Goal: Information Seeking & Learning: Find specific fact

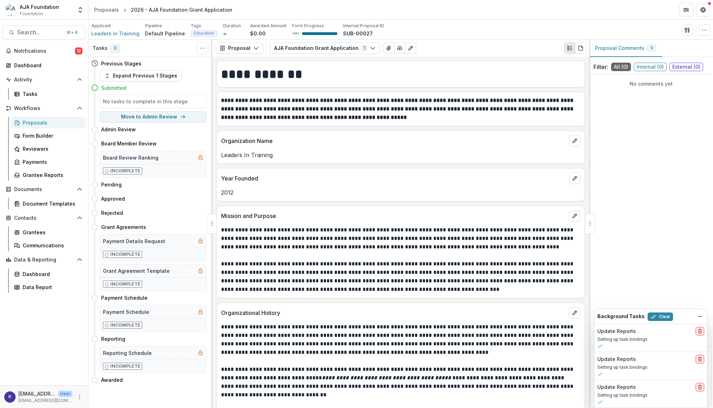
scroll to position [907, 0]
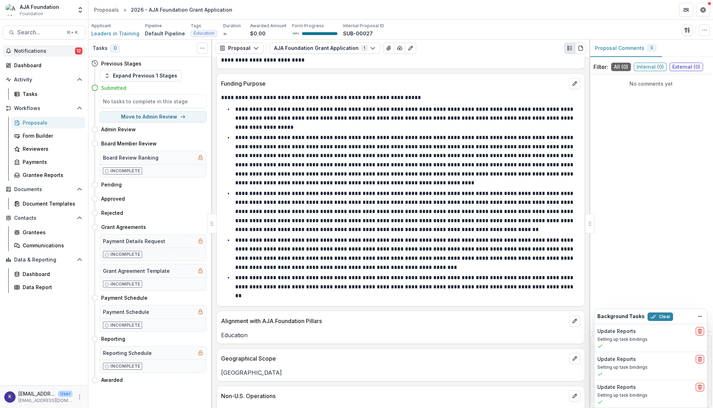
click at [30, 50] on span "Notifications" at bounding box center [44, 51] width 61 height 6
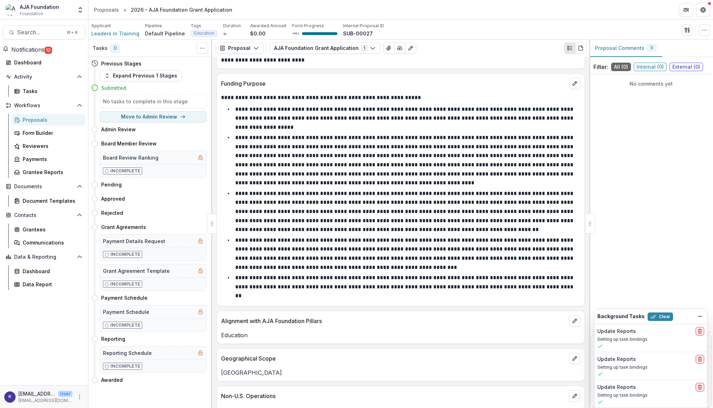
click at [40, 126] on link "Proposals" at bounding box center [48, 120] width 74 height 12
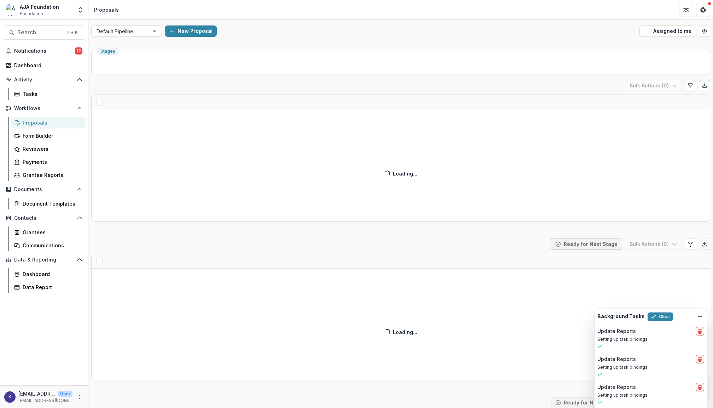
click at [39, 121] on div "Proposals" at bounding box center [51, 122] width 57 height 7
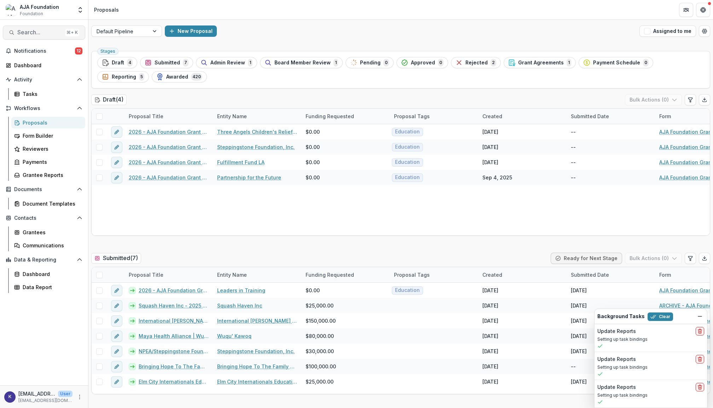
click at [50, 30] on span "Search..." at bounding box center [39, 32] width 45 height 7
type input "********"
drag, startPoint x: 415, startPoint y: 111, endPoint x: 436, endPoint y: 118, distance: 22.0
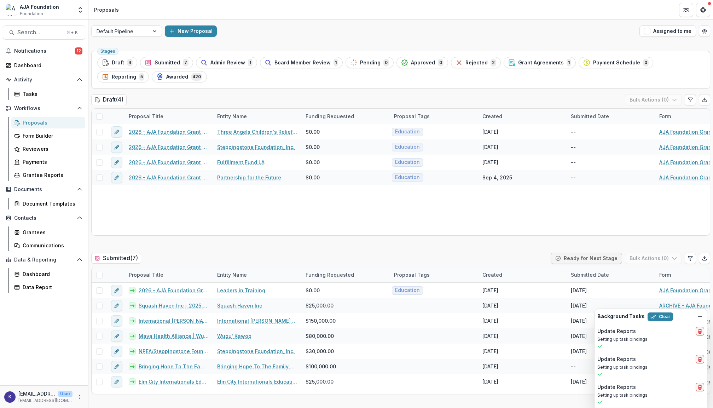
copy p "[STREET_ADDRESS]"
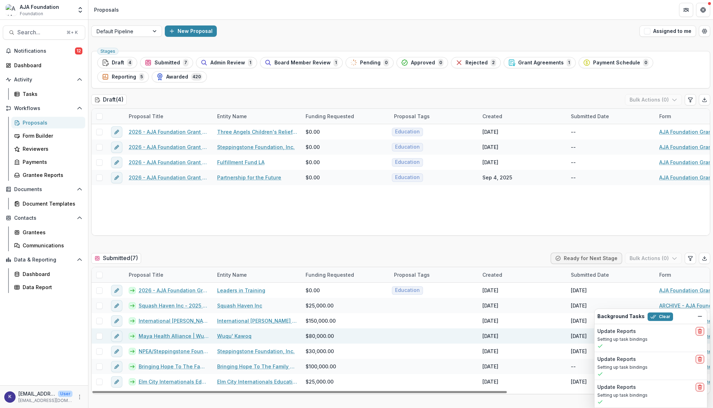
click at [194, 335] on link "Maya Health Alliance | Wuqu'​ Kawoq - 2025 - AJA Foundation Grant Application" at bounding box center [174, 335] width 70 height 7
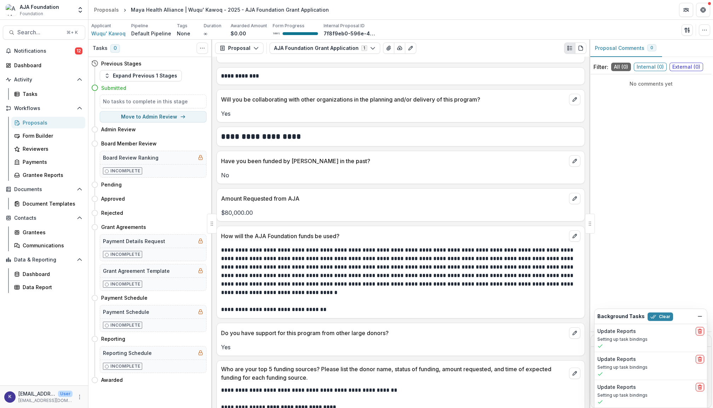
scroll to position [2252, 0]
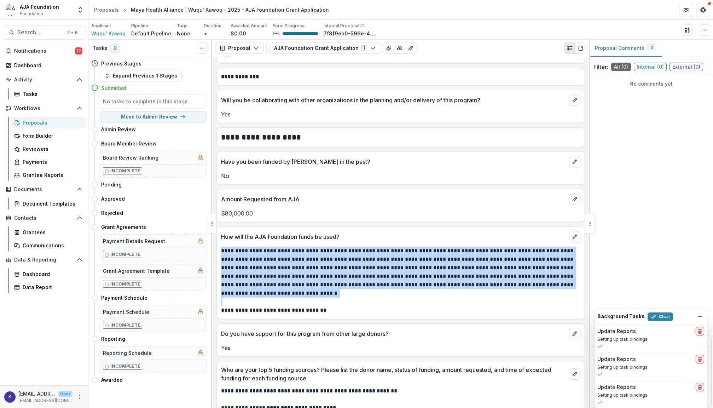
drag, startPoint x: 222, startPoint y: 259, endPoint x: 335, endPoint y: 307, distance: 123.1
click at [335, 307] on div "**********" at bounding box center [400, 280] width 359 height 68
copy p "**********"
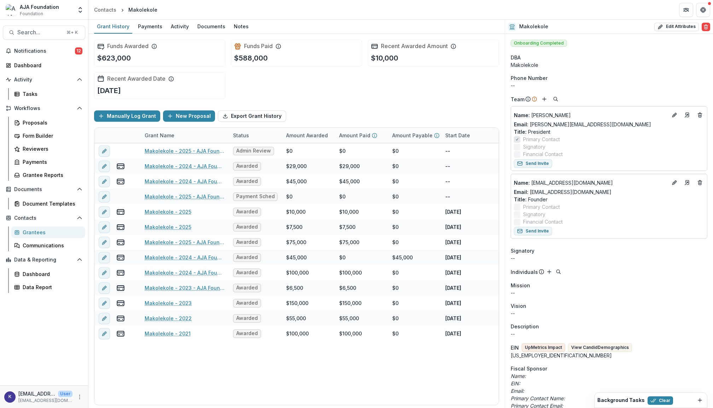
scroll to position [430, 0]
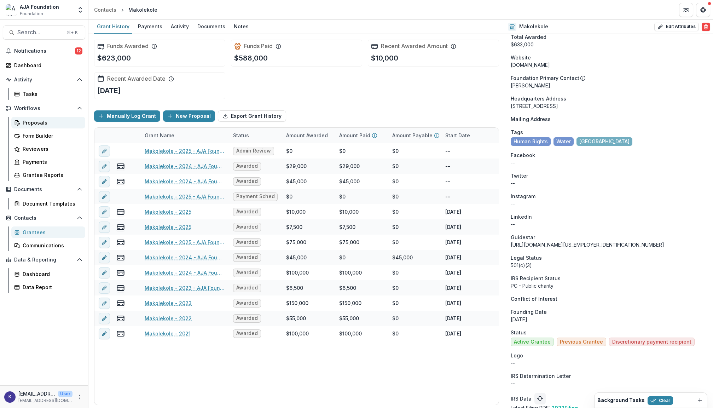
click at [49, 122] on div "Proposals" at bounding box center [51, 122] width 57 height 7
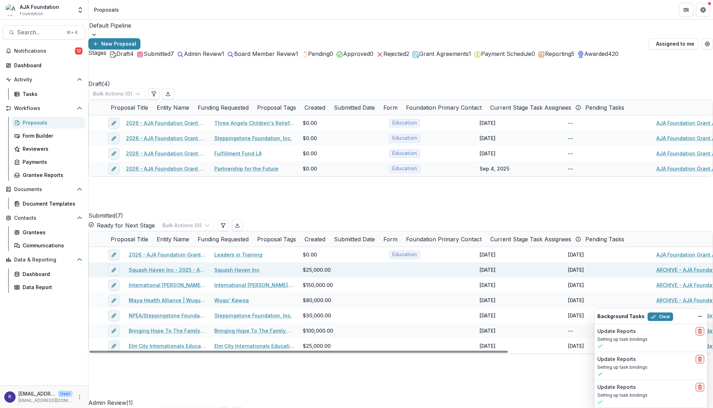
click at [194, 273] on link "Squash Haven Inc - 2025 - AJA Foundation Grant Application" at bounding box center [167, 269] width 77 height 7
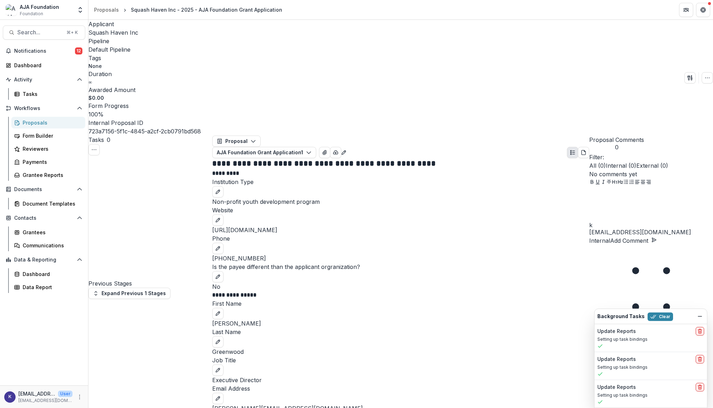
scroll to position [2904, 0]
click at [36, 30] on span "Search..." at bounding box center [39, 32] width 45 height 7
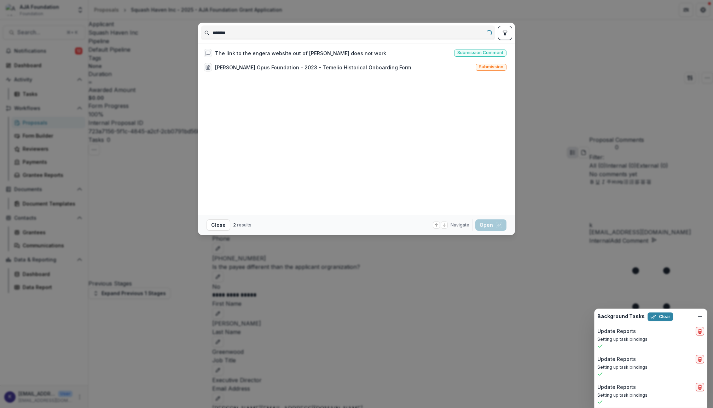
drag, startPoint x: 118, startPoint y: 5, endPoint x: 199, endPoint y: 31, distance: 85.2
click at [199, 31] on div "******* Loading..." at bounding box center [356, 33] width 317 height 21
type input "*"
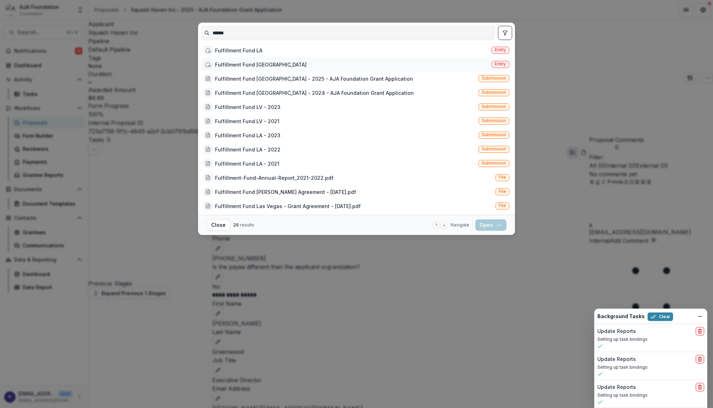
type input "******"
click at [279, 64] on div "Fulfillment Fund Las Vegas Entity" at bounding box center [356, 64] width 311 height 14
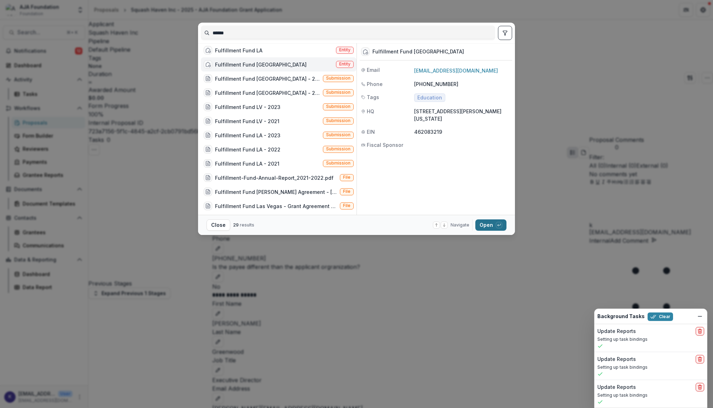
click at [489, 223] on button "Open with enter key" at bounding box center [490, 224] width 31 height 11
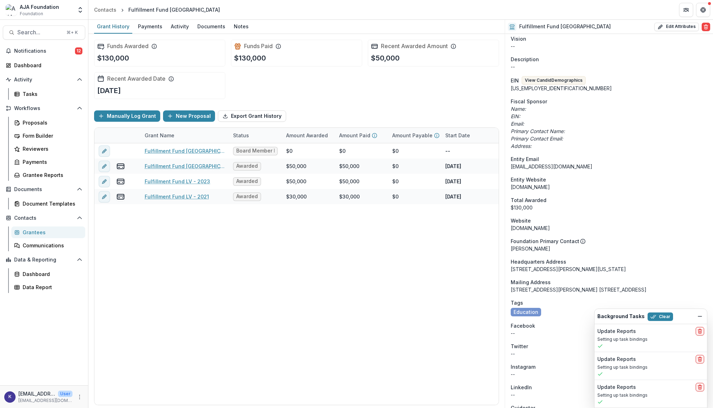
scroll to position [201, 0]
drag, startPoint x: 512, startPoint y: 255, endPoint x: 639, endPoint y: 252, distance: 127.0
click at [639, 263] on div "[STREET_ADDRESS][PERSON_NAME][US_STATE]" at bounding box center [609, 266] width 197 height 7
drag, startPoint x: 511, startPoint y: 255, endPoint x: 632, endPoint y: 255, distance: 120.6
click at [632, 263] on div "[STREET_ADDRESS][PERSON_NAME][US_STATE]" at bounding box center [609, 266] width 197 height 7
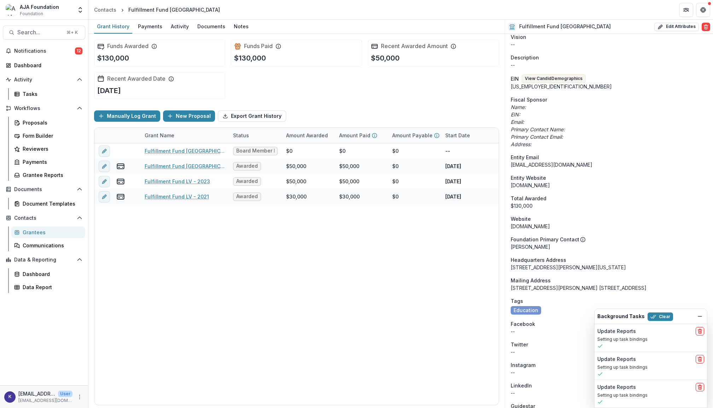
copy div "[STREET_ADDRESS][PERSON_NAME][US_STATE]"
click at [47, 33] on span "Search..." at bounding box center [39, 32] width 45 height 7
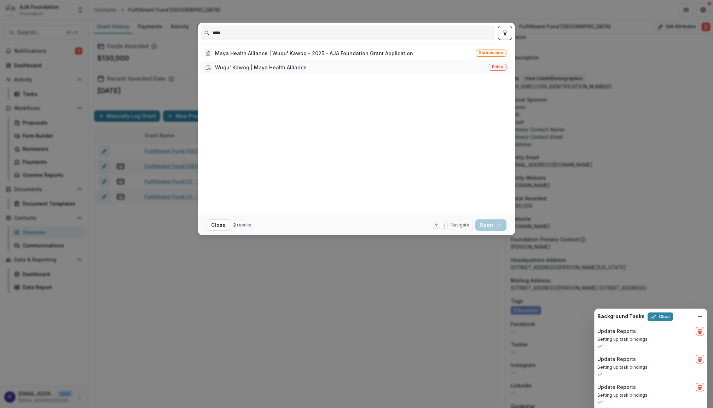
type input "****"
click at [260, 63] on div "Wuqu' Kawoq | Maya Health Alliance" at bounding box center [255, 67] width 103 height 8
click at [278, 64] on div "Wuqu' Kawoq | Maya Health Alliance" at bounding box center [261, 67] width 92 height 7
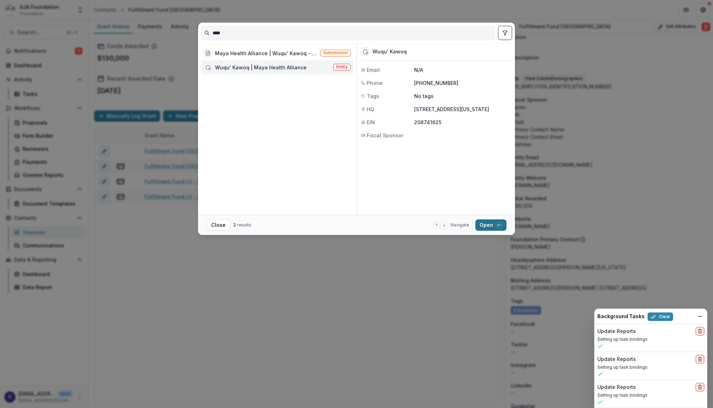
click at [492, 221] on button "Open with enter key" at bounding box center [490, 224] width 31 height 11
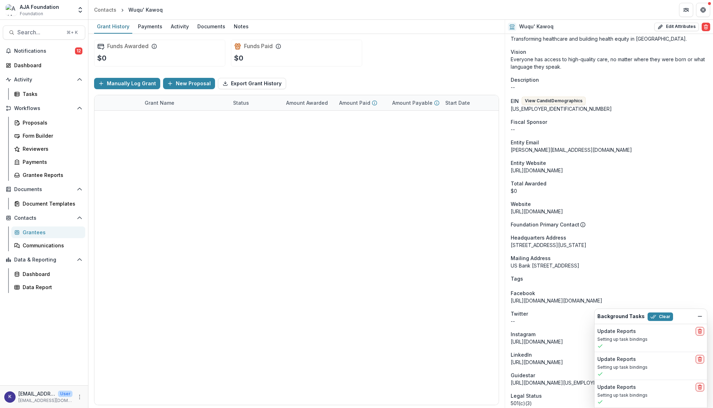
scroll to position [240, 0]
drag, startPoint x: 512, startPoint y: 232, endPoint x: 598, endPoint y: 232, distance: 85.6
click at [598, 240] on div "[STREET_ADDRESS][US_STATE]" at bounding box center [609, 243] width 197 height 7
copy div "[STREET_ADDRESS][US_STATE]"
click at [39, 229] on div "Grantees" at bounding box center [51, 231] width 57 height 7
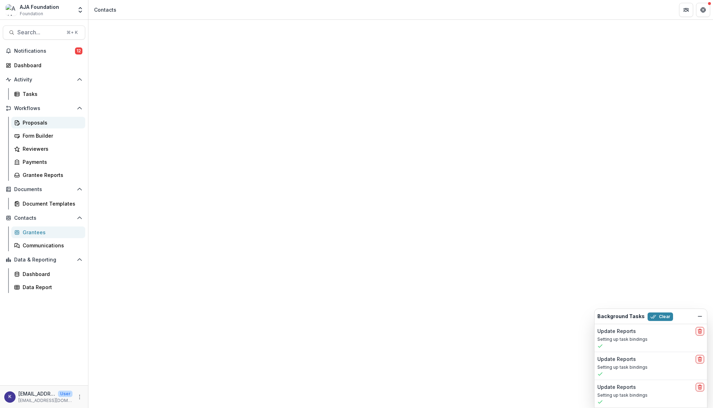
click at [36, 122] on div "Proposals" at bounding box center [51, 122] width 57 height 7
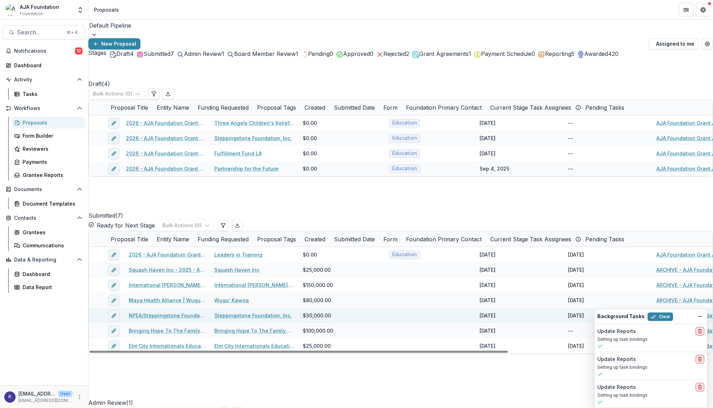
click at [187, 319] on link "NPEA/Steppingstone Foundation, Inc. - 2025 - AJA Foundation Grant Application" at bounding box center [167, 315] width 77 height 7
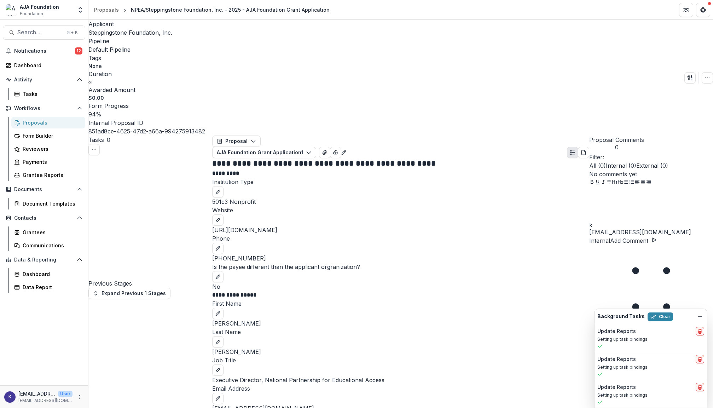
scroll to position [2621, 0]
drag, startPoint x: 221, startPoint y: 191, endPoint x: 376, endPoint y: 216, distance: 156.3
copy p "**********"
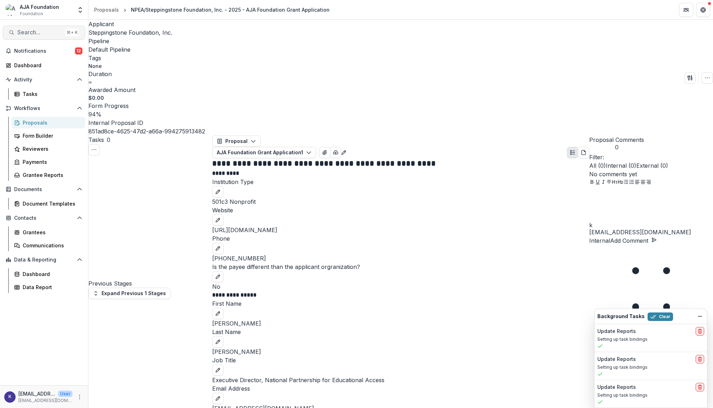
click at [39, 33] on span "Search..." at bounding box center [39, 32] width 45 height 7
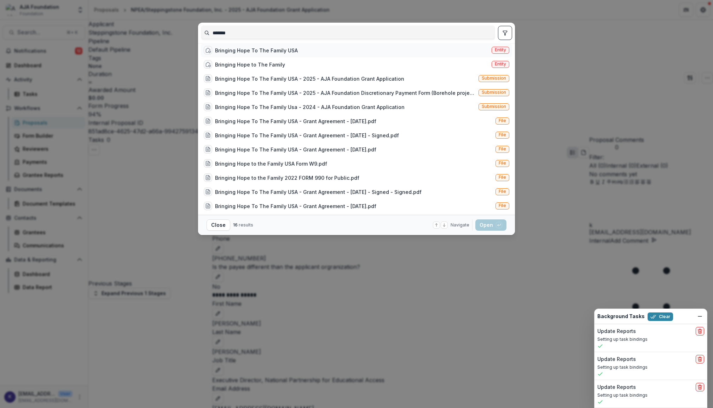
type input "*******"
click at [496, 51] on span "Entity" at bounding box center [500, 49] width 11 height 5
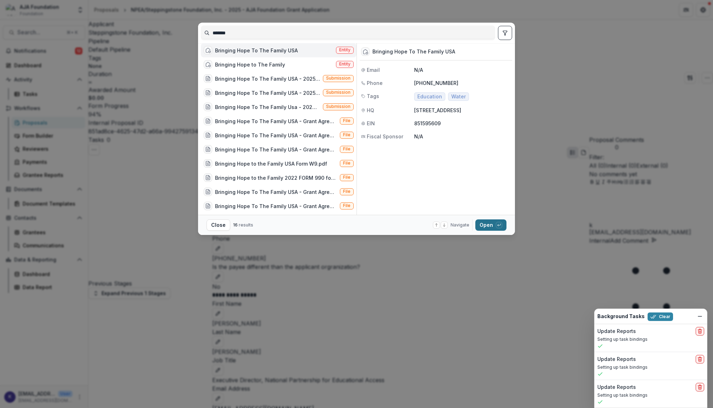
click at [491, 224] on button "Open with enter key" at bounding box center [490, 224] width 31 height 11
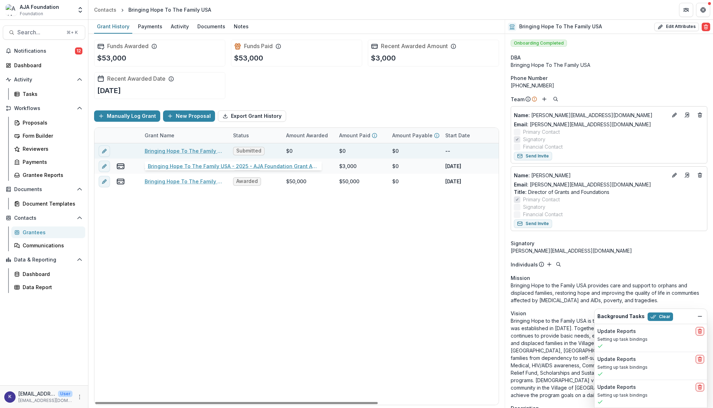
click at [210, 153] on link "Bringing Hope To The Family USA - 2025 - AJA Foundation Grant Application" at bounding box center [185, 150] width 80 height 7
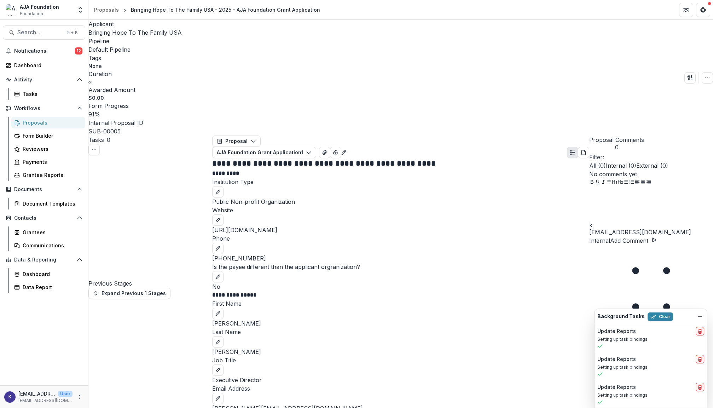
scroll to position [1969, 0]
drag, startPoint x: 221, startPoint y: 170, endPoint x: 368, endPoint y: 216, distance: 153.6
copy p "**********"
click at [28, 28] on button "Search... ⌘ + K" at bounding box center [44, 32] width 82 height 14
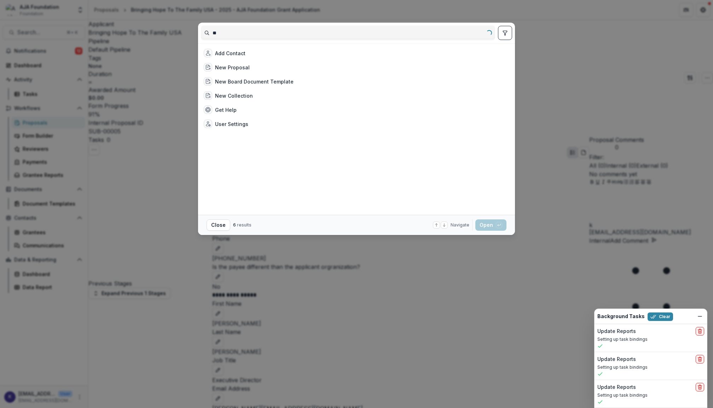
type input "*"
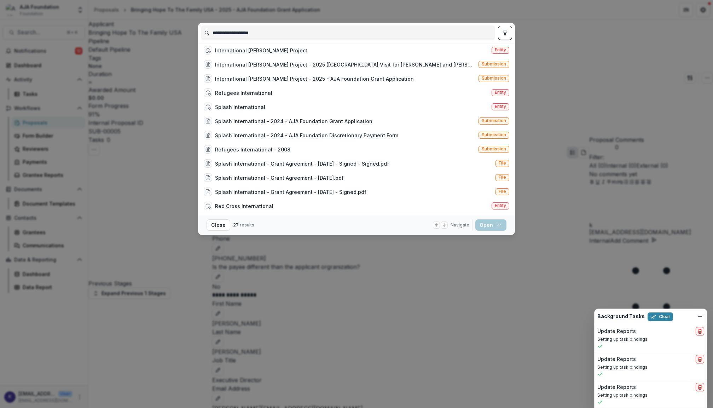
type input "**********"
drag, startPoint x: 304, startPoint y: 2, endPoint x: 494, endPoint y: 52, distance: 196.5
click at [495, 52] on span "Entity" at bounding box center [500, 49] width 11 height 5
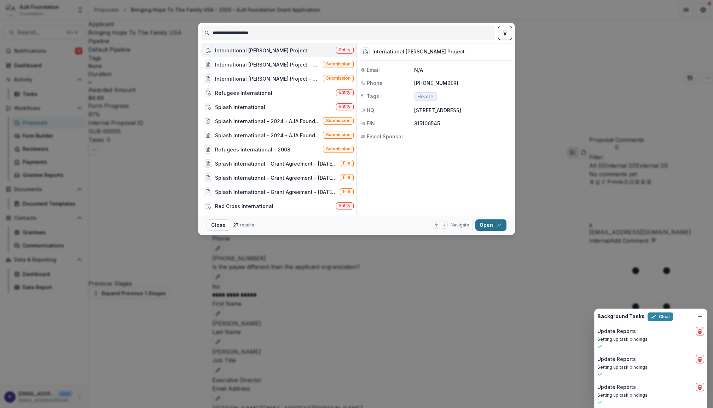
click at [491, 222] on button "Open with enter key" at bounding box center [490, 224] width 31 height 11
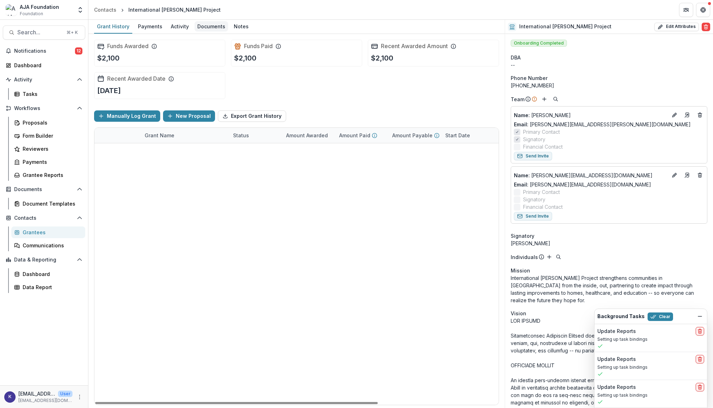
click at [214, 24] on div "Documents" at bounding box center [211, 26] width 34 height 10
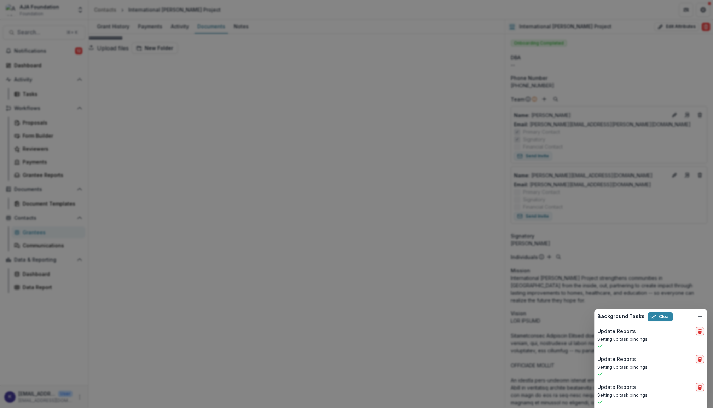
click at [6, 407] on icon "Close" at bounding box center [3, 413] width 6 height 6
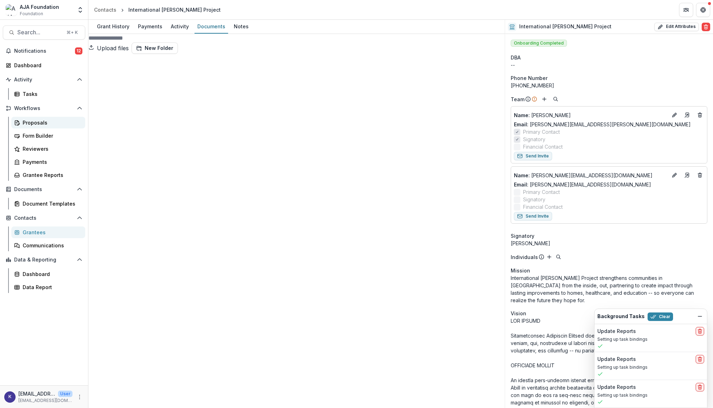
click at [41, 121] on div "Proposals" at bounding box center [51, 122] width 57 height 7
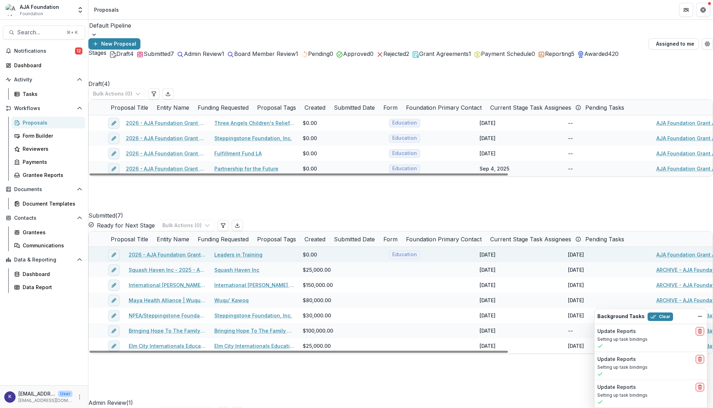
scroll to position [19, 0]
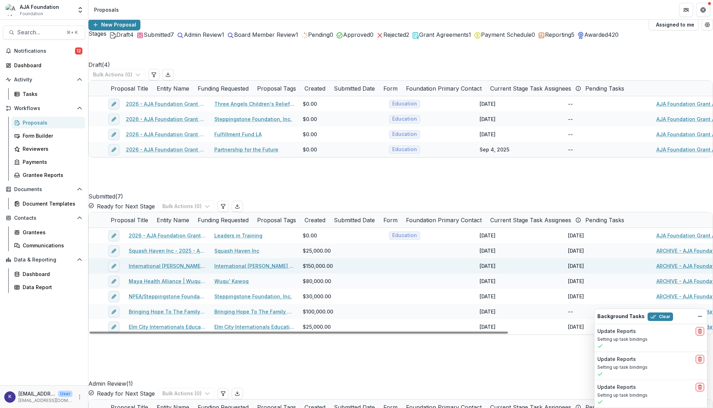
click at [190, 269] on link "International [PERSON_NAME] Project - 2025 - AJA Foundation Grant Application" at bounding box center [167, 265] width 77 height 7
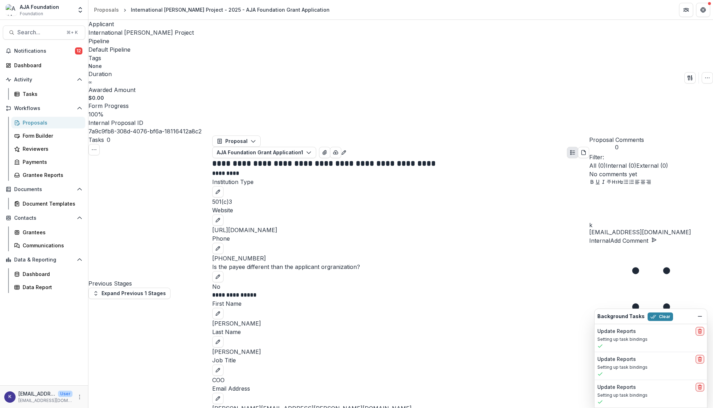
scroll to position [1424, 0]
drag, startPoint x: 303, startPoint y: 174, endPoint x: 220, endPoint y: 145, distance: 88.0
copy p "**********"
click at [29, 37] on button "Search... ⌘ + K" at bounding box center [44, 32] width 82 height 14
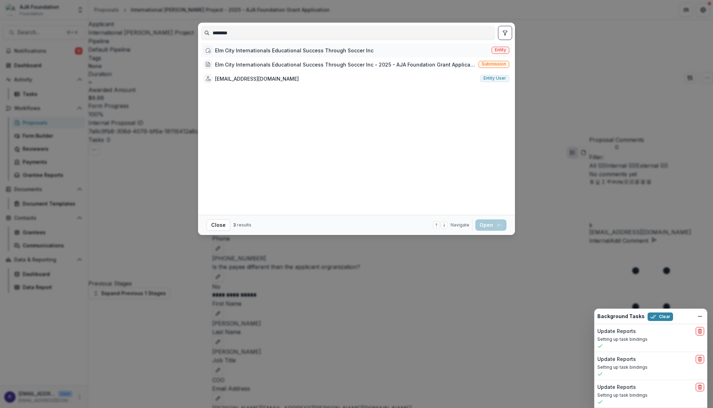
type input "********"
click at [231, 51] on div "Elm City Internationals Educational Success Through Soccer Inc" at bounding box center [294, 50] width 158 height 7
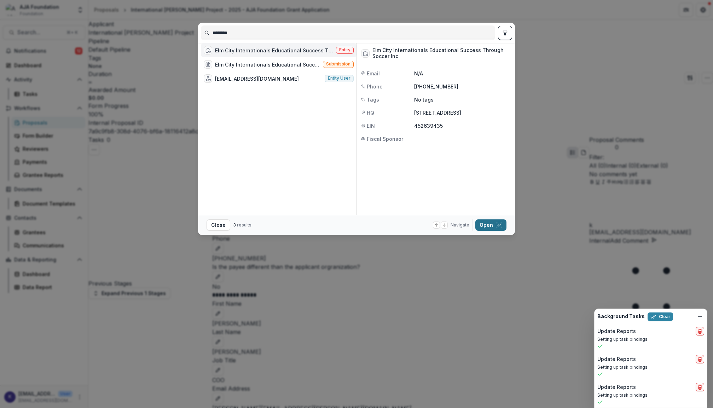
click at [493, 222] on button "Open with enter key" at bounding box center [490, 224] width 31 height 11
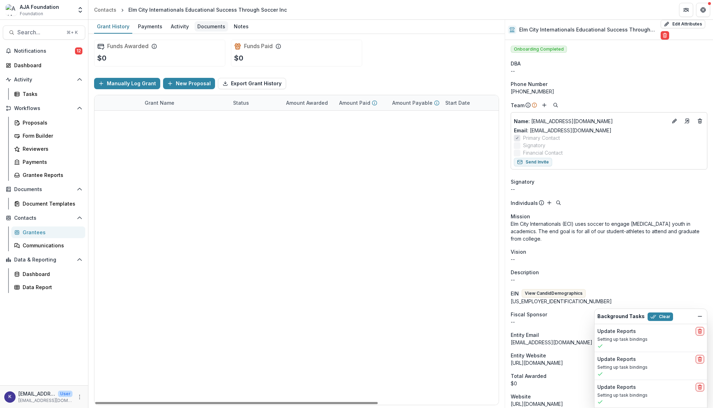
click at [213, 29] on div "Documents" at bounding box center [211, 26] width 34 height 10
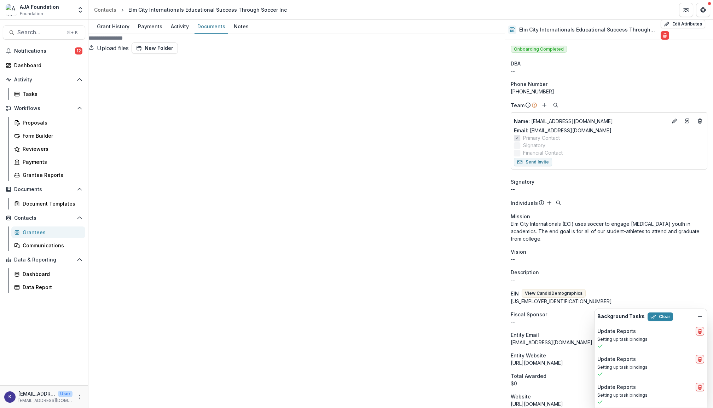
click at [42, 123] on div "Proposals" at bounding box center [51, 122] width 57 height 7
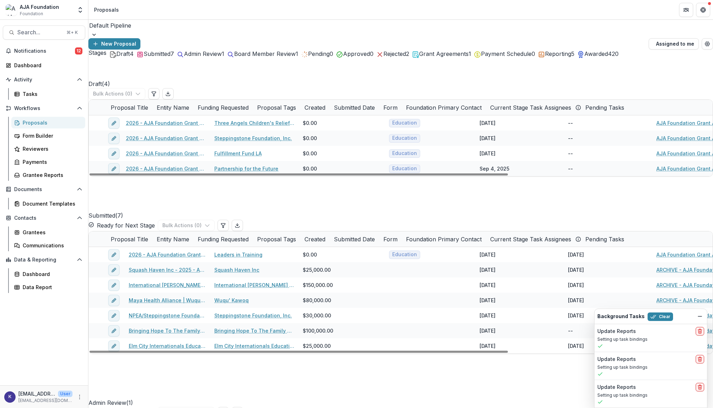
scroll to position [8, 0]
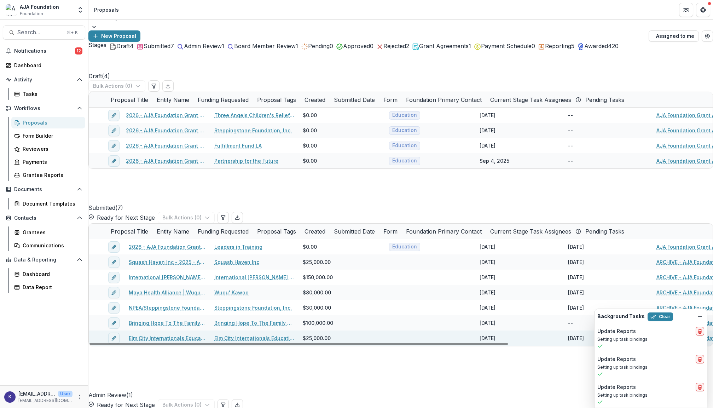
click at [176, 342] on link "Elm City Internationals Educational Success Through Soccer Inc - 2025 - AJA Fou…" at bounding box center [167, 337] width 77 height 7
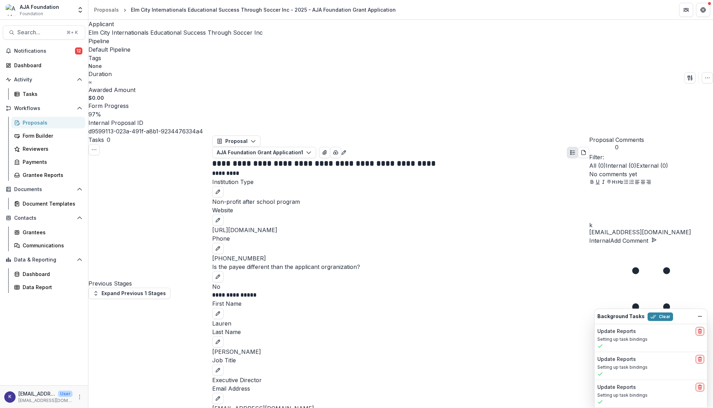
scroll to position [1979, 0]
drag, startPoint x: 350, startPoint y: 132, endPoint x: 216, endPoint y: 88, distance: 140.8
